Goal: Book appointment/travel/reservation

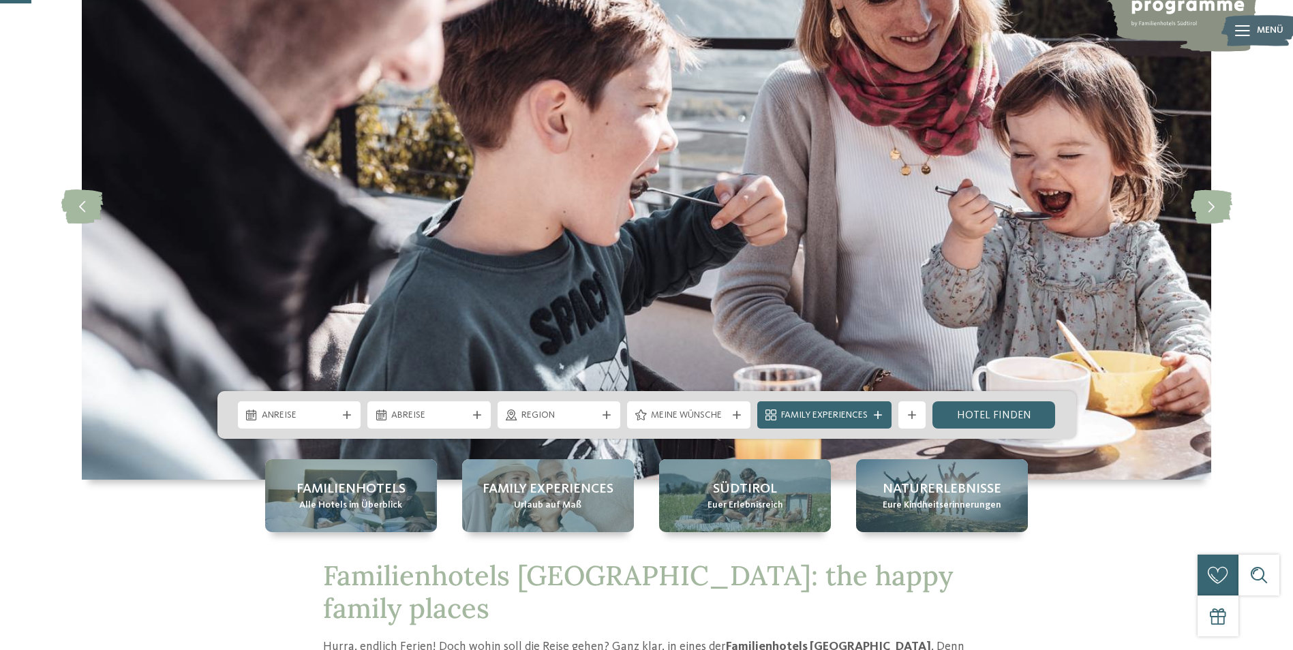
scroll to position [205, 0]
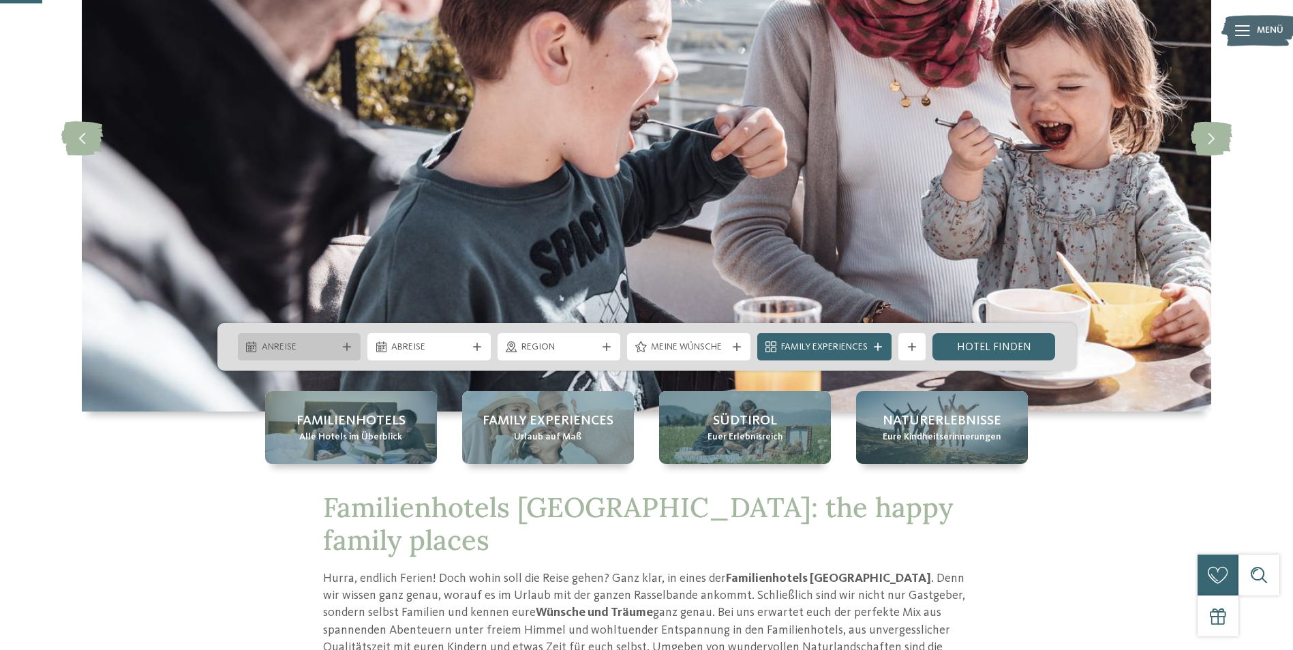
click at [340, 354] on div "Anreise" at bounding box center [299, 346] width 123 height 27
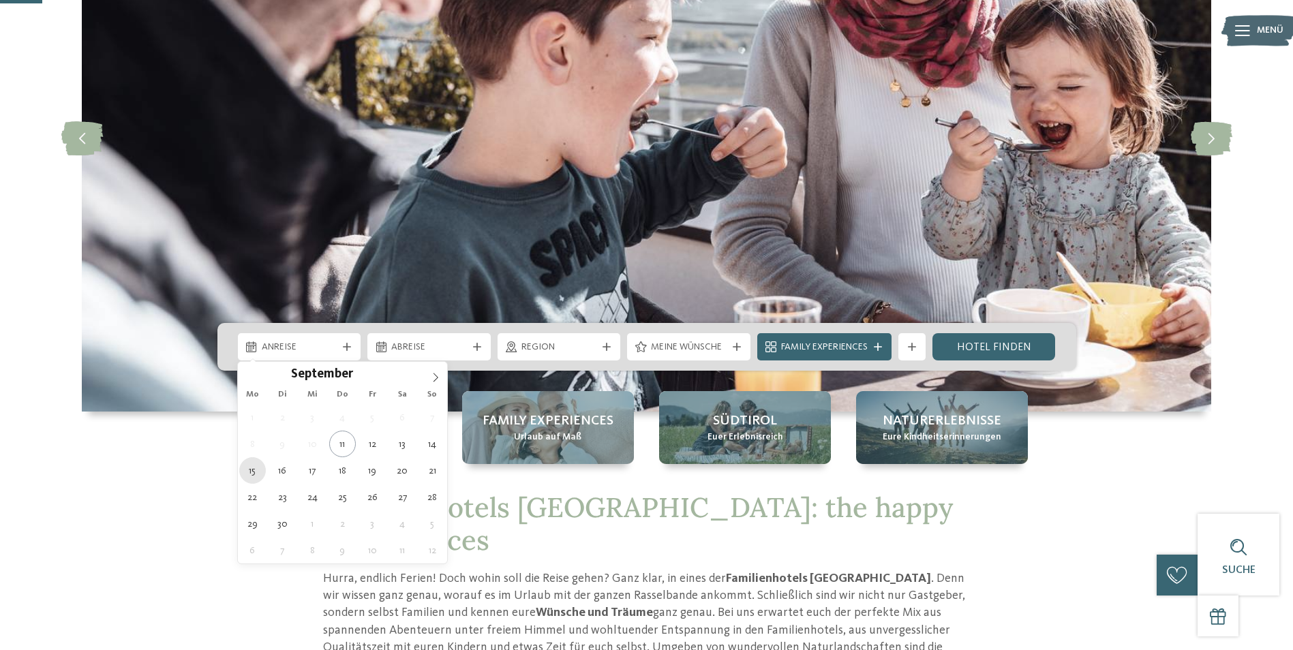
type div "[DATE]"
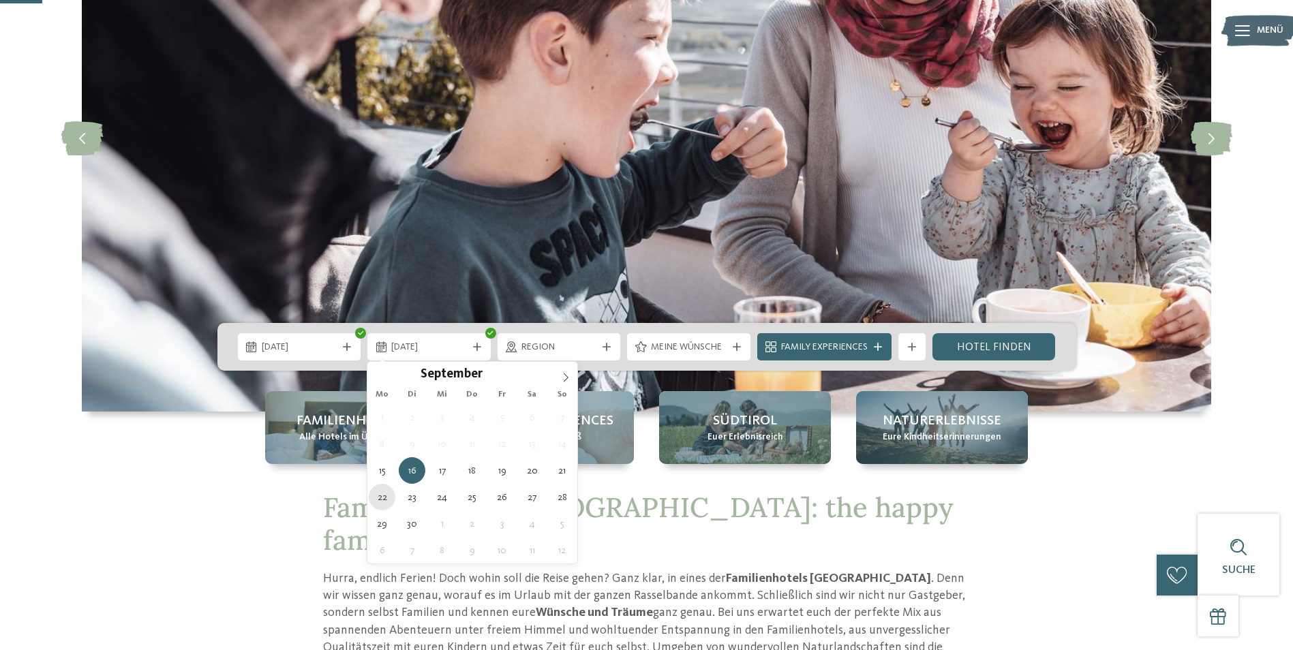
type div "[DATE]"
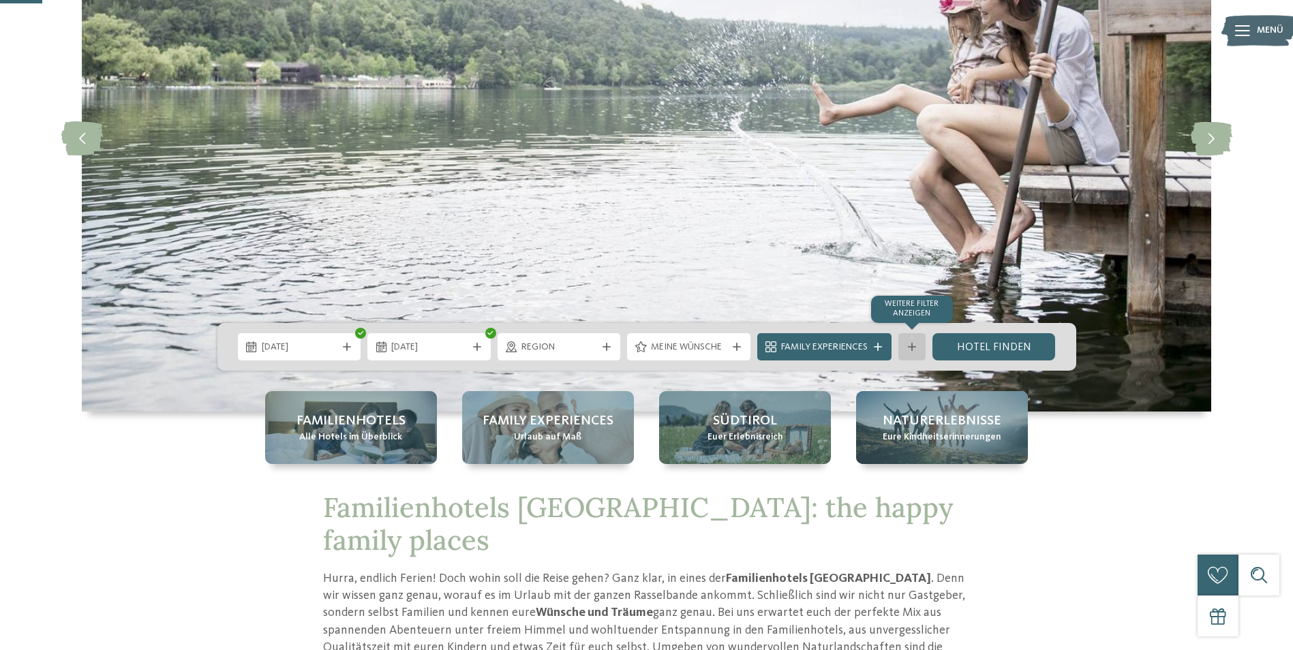
click at [911, 349] on icon at bounding box center [912, 347] width 8 height 8
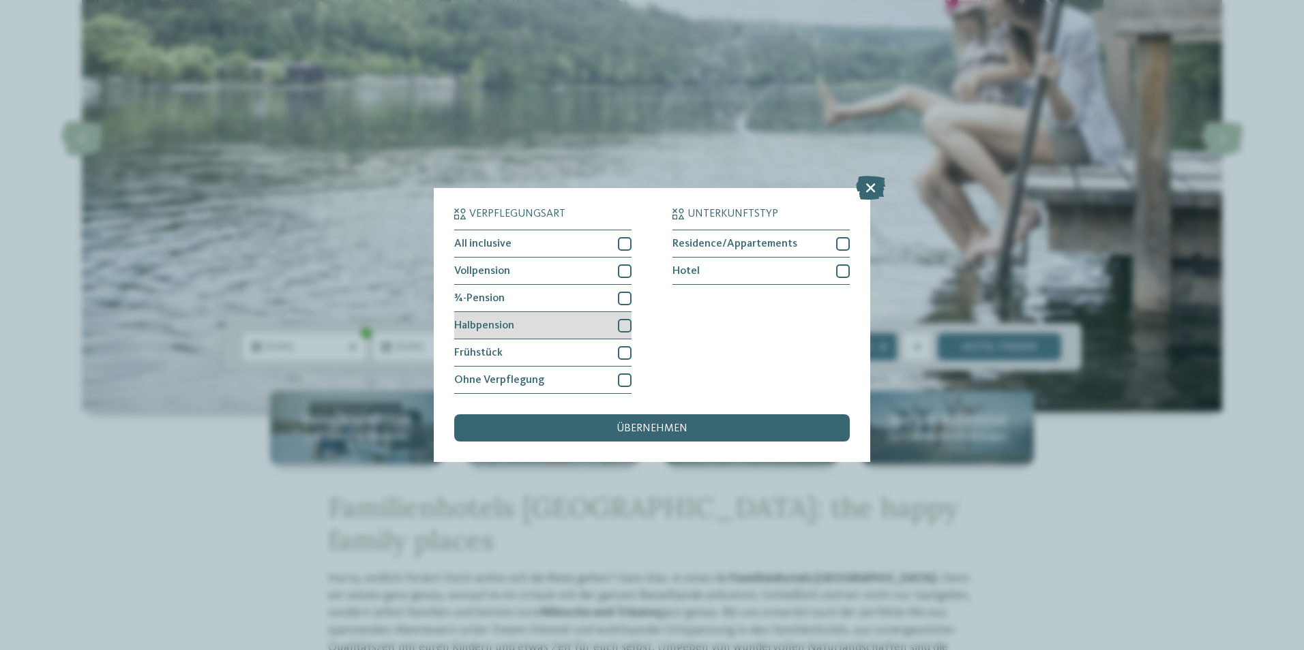
click at [624, 326] on div at bounding box center [625, 326] width 14 height 14
click at [655, 424] on div "übernehmen" at bounding box center [651, 428] width 395 height 27
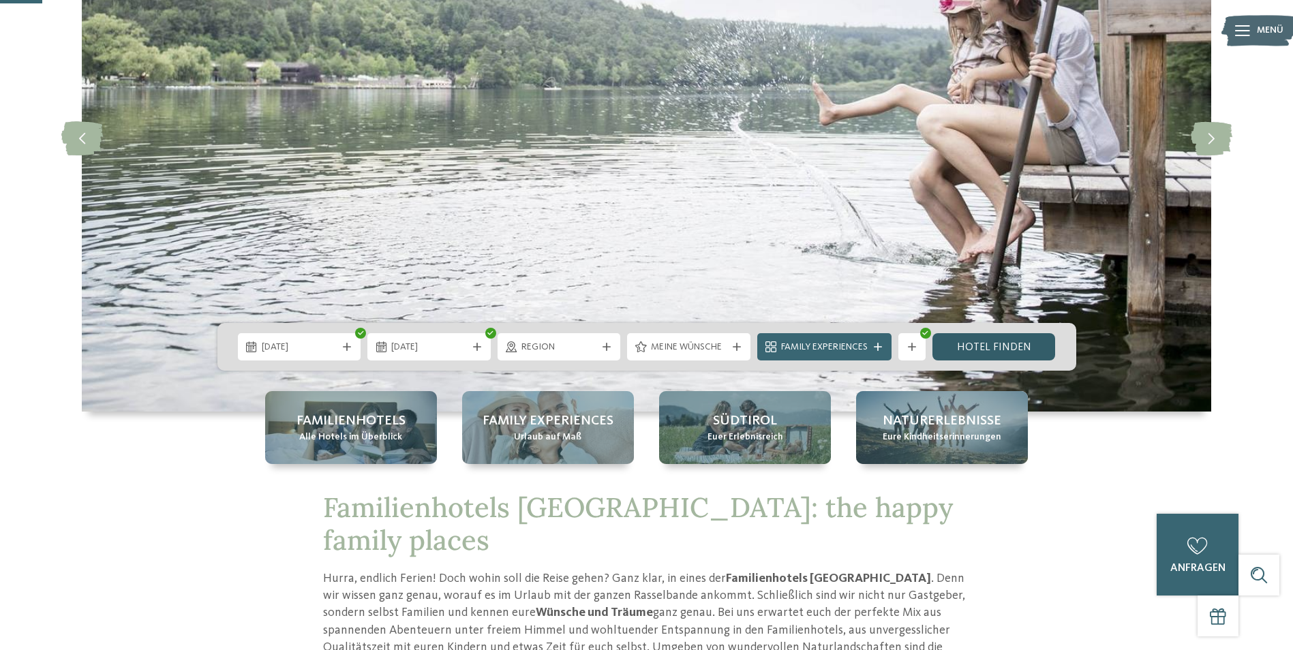
click at [972, 351] on link "Hotel finden" at bounding box center [994, 346] width 123 height 27
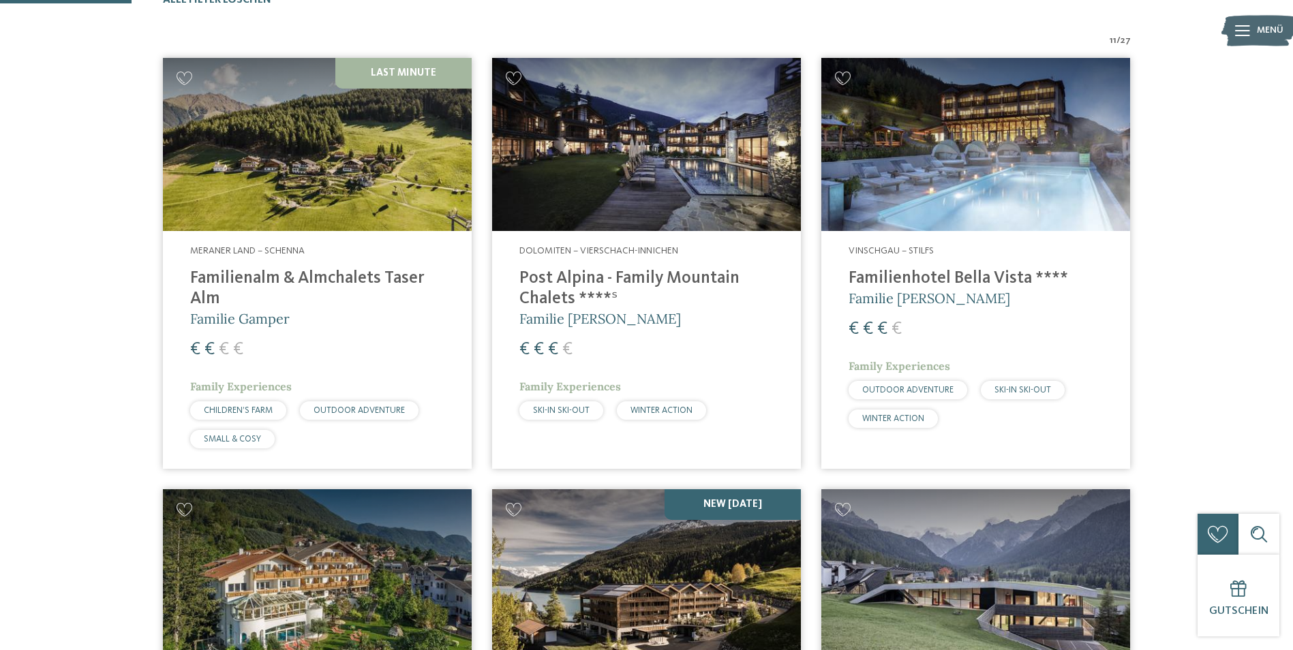
scroll to position [243, 0]
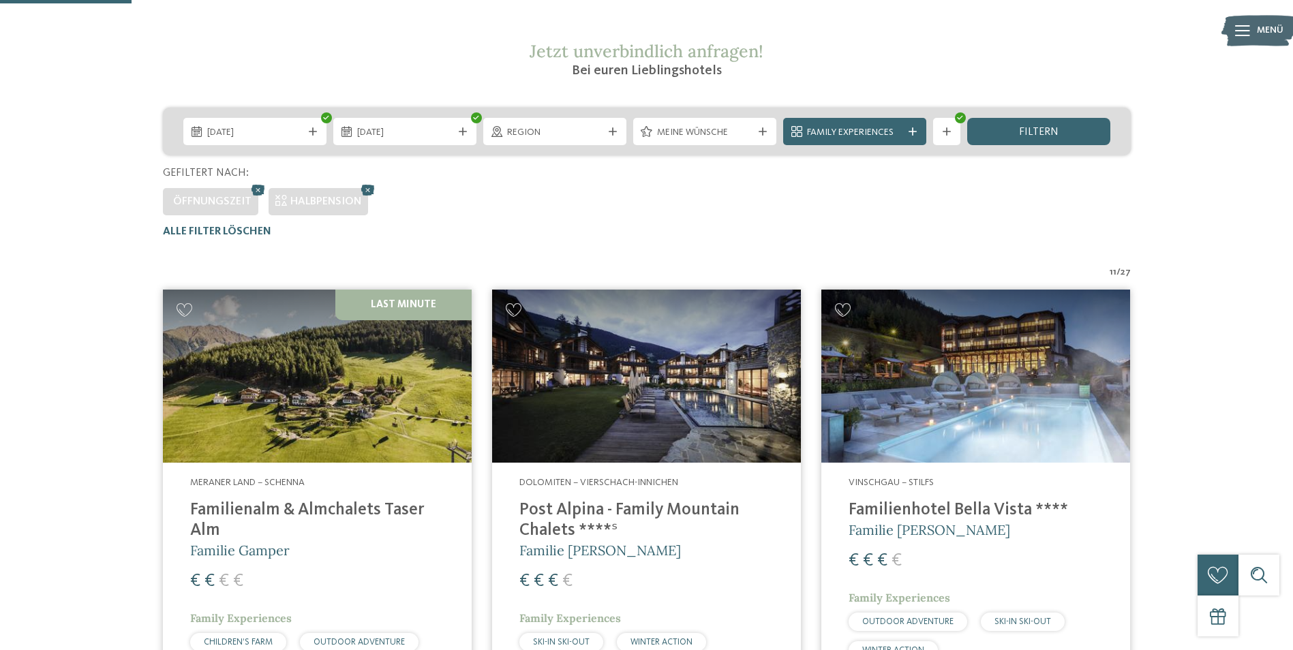
click at [318, 386] on img at bounding box center [317, 377] width 309 height 174
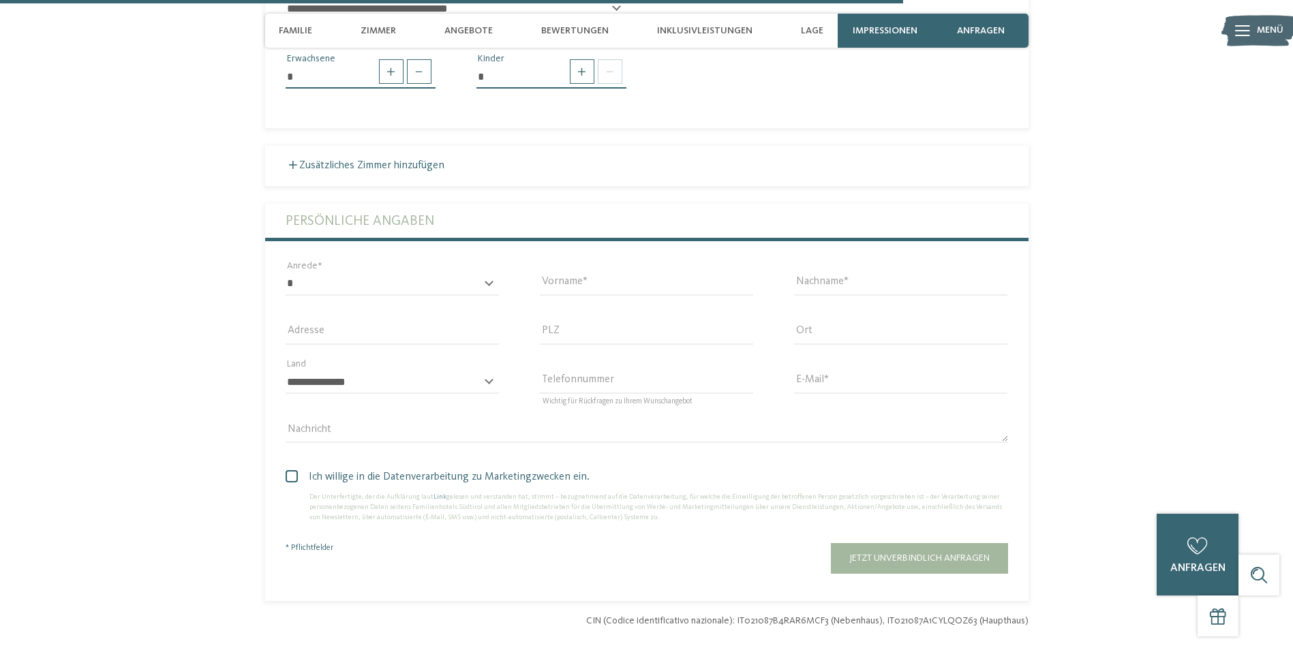
scroll to position [3682, 0]
